Goal: Obtain resource: Download file/media

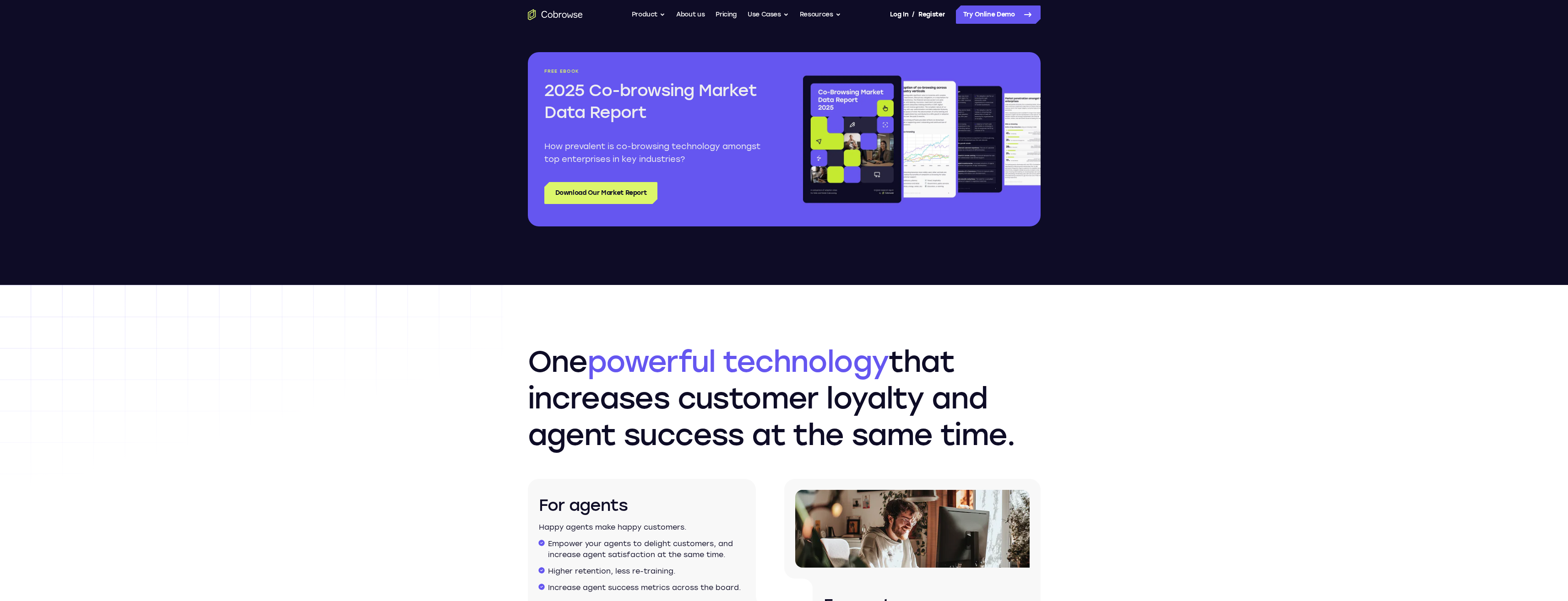
scroll to position [1190, 0]
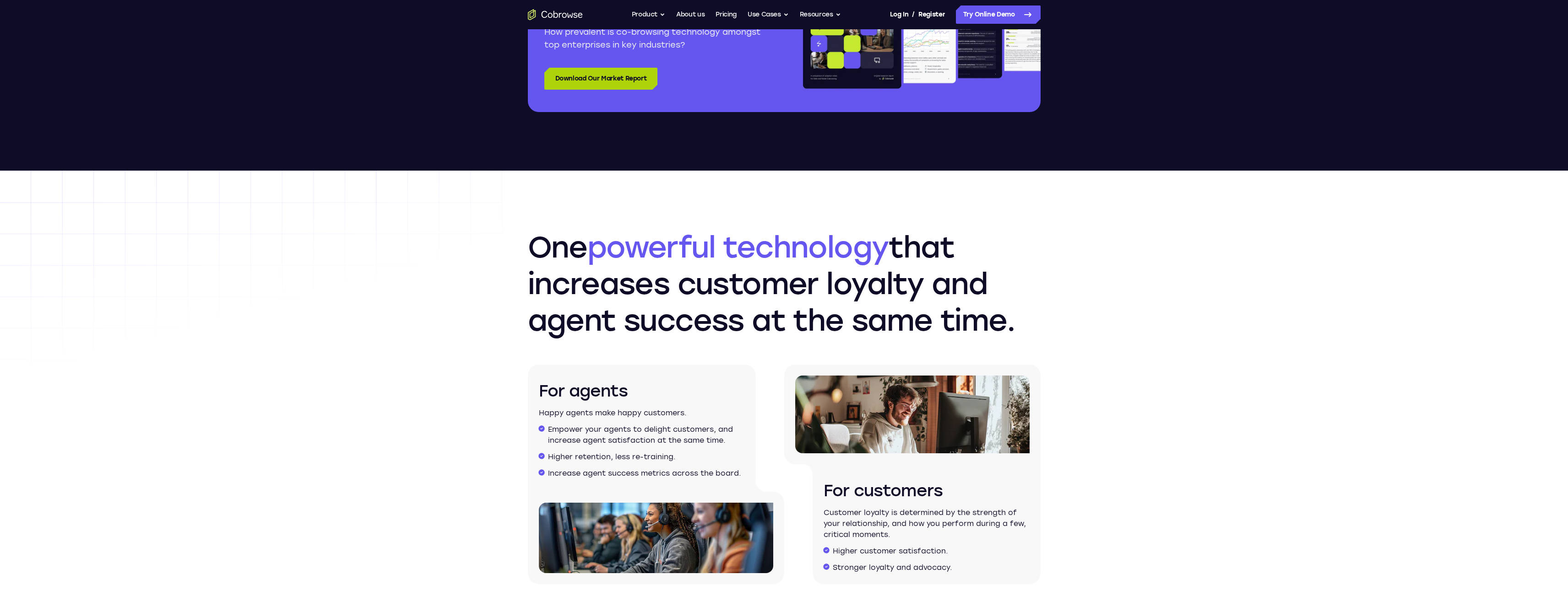
click at [641, 80] on link "Download Our Market Report" at bounding box center [601, 78] width 114 height 22
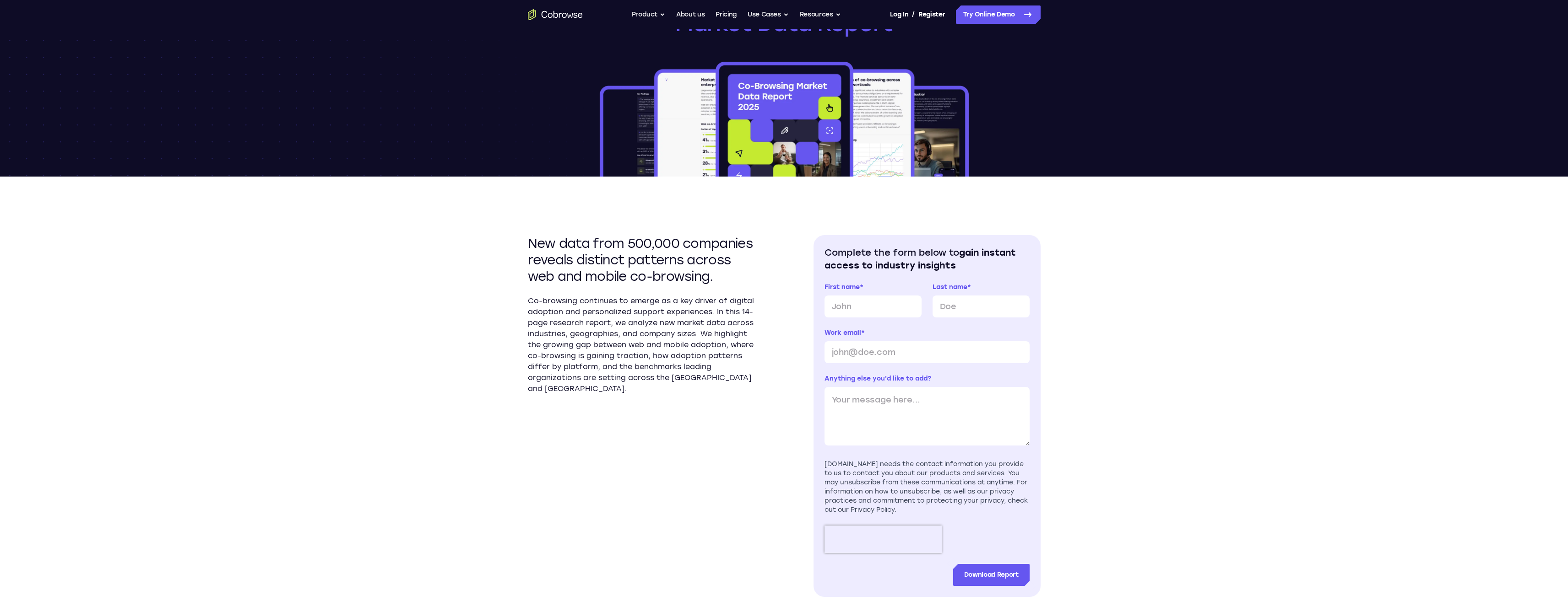
scroll to position [137, 0]
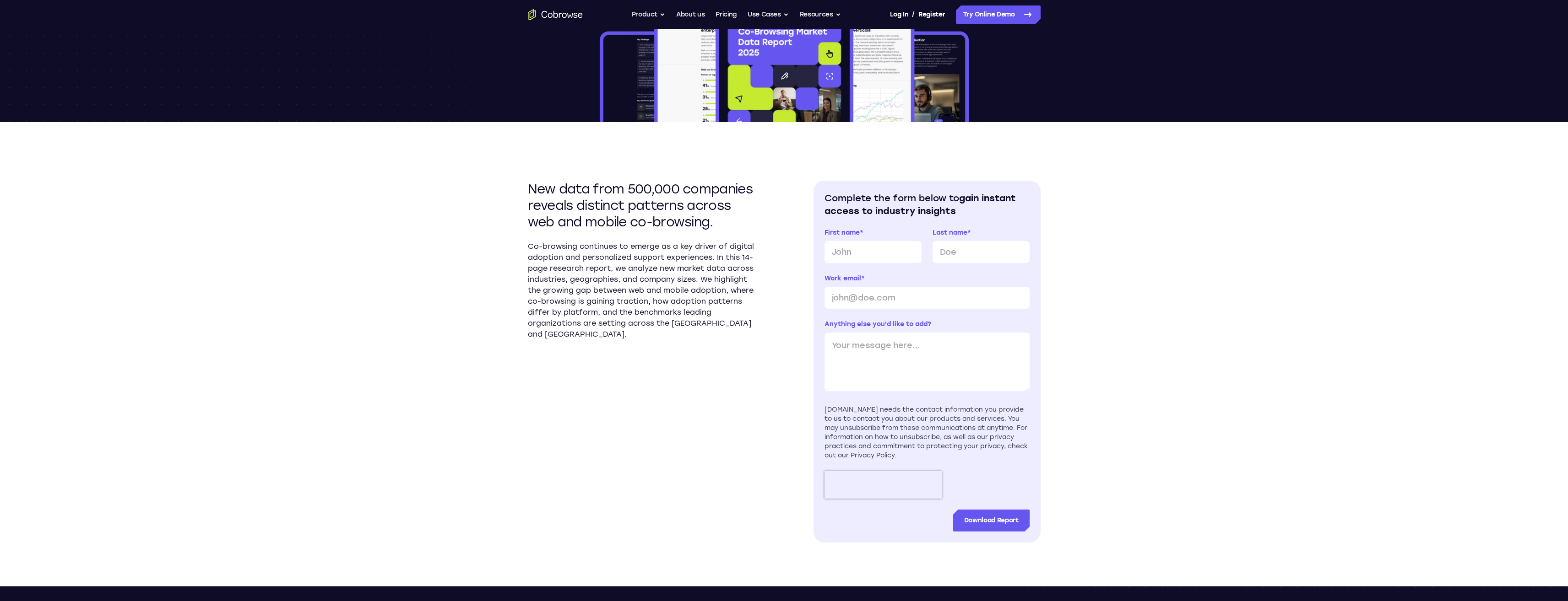
click at [913, 156] on div "New data from 500,000 companies reveals distinct patterns across web and mobile…" at bounding box center [784, 354] width 513 height 464
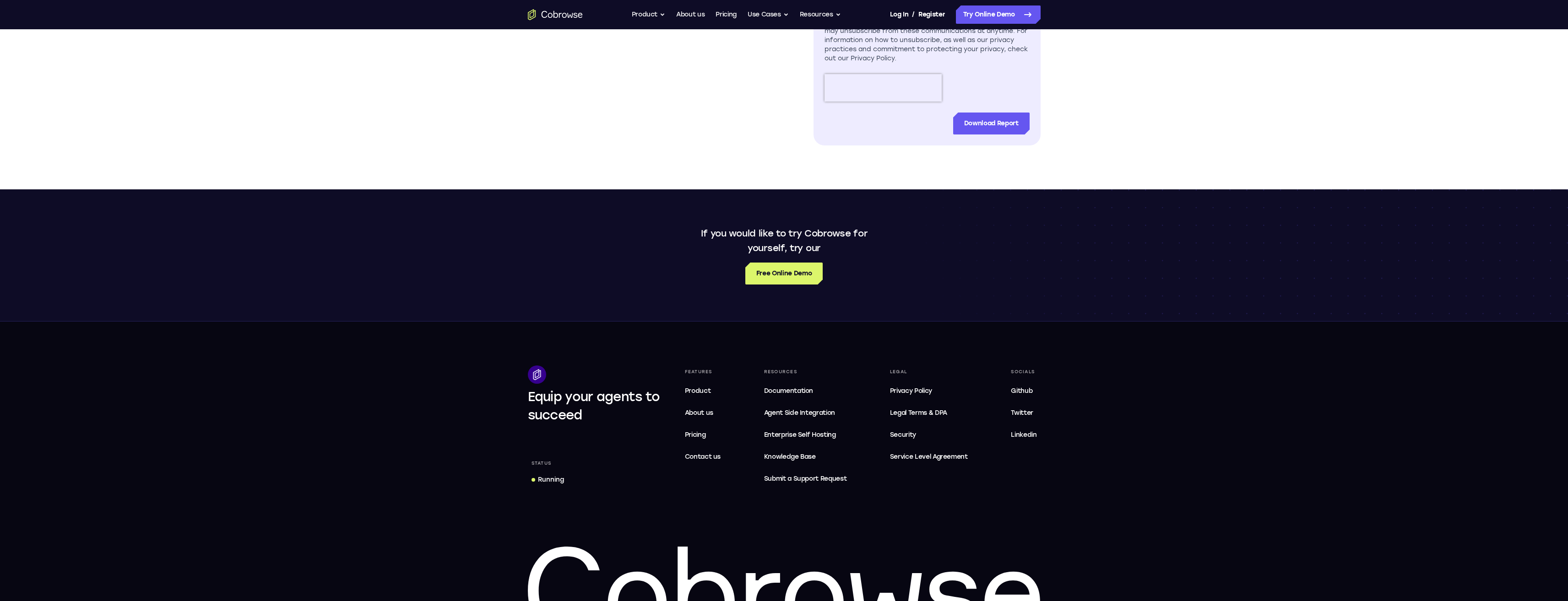
scroll to position [549, 0]
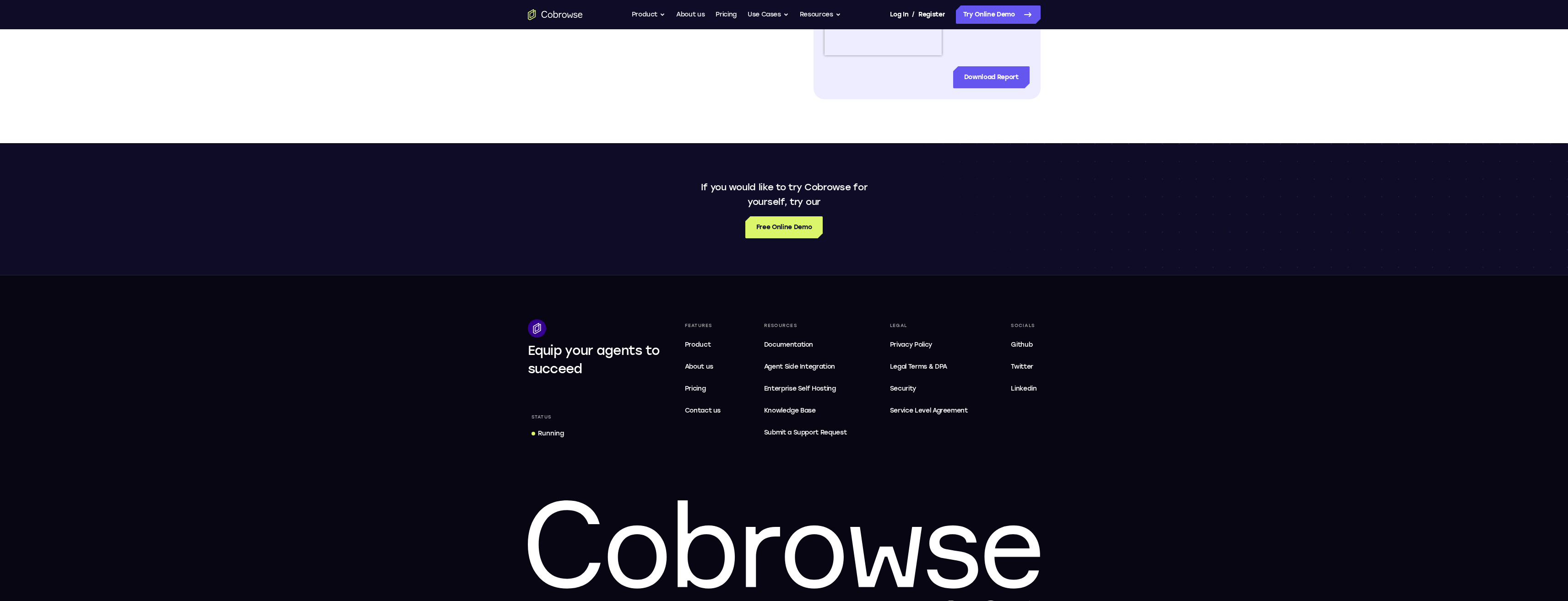
scroll to position [595, 0]
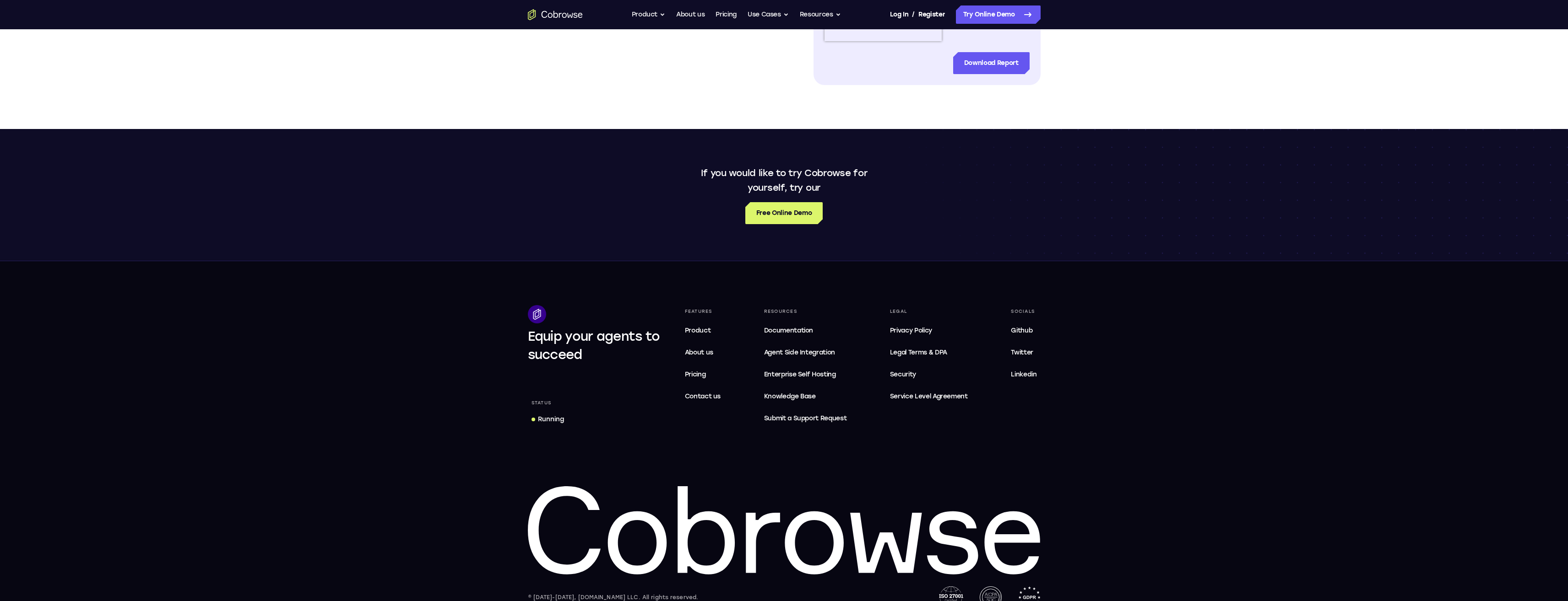
click at [934, 397] on span "Service Level Agreement" at bounding box center [929, 397] width 78 height 11
